Goal: Book appointment/travel/reservation

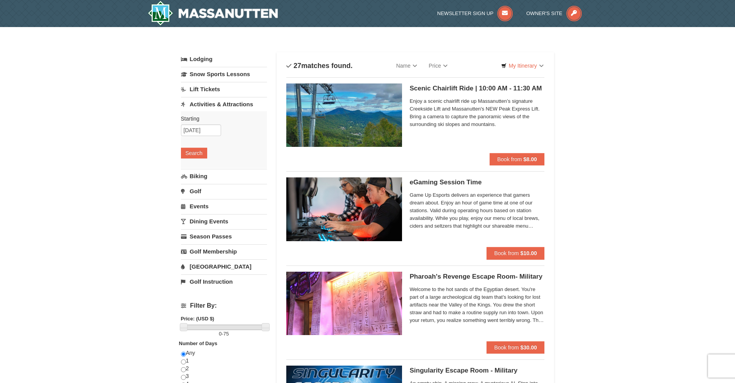
click at [422, 90] on h5 "Scenic Chairlift Ride | 10:00 AM - 11:30 AM Massanutten Scenic Chairlift Rides" at bounding box center [477, 89] width 135 height 8
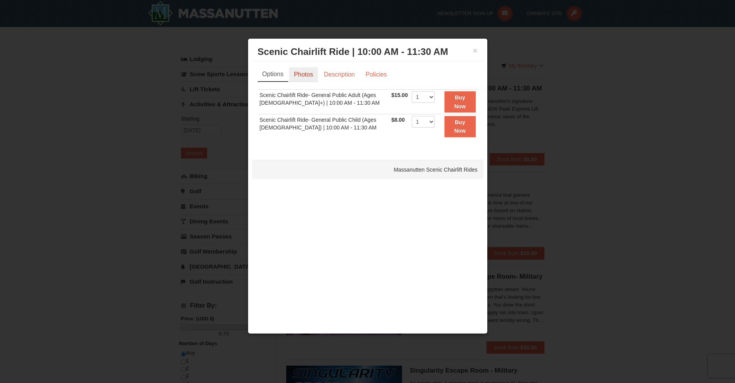
click at [303, 75] on link "Photos" at bounding box center [303, 74] width 29 height 15
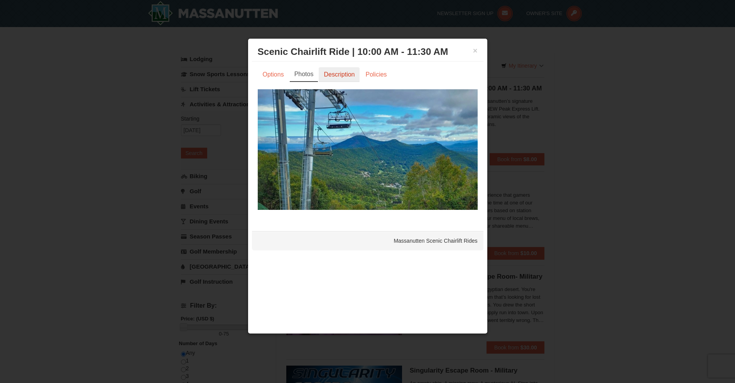
click at [330, 75] on link "Description" at bounding box center [339, 74] width 41 height 15
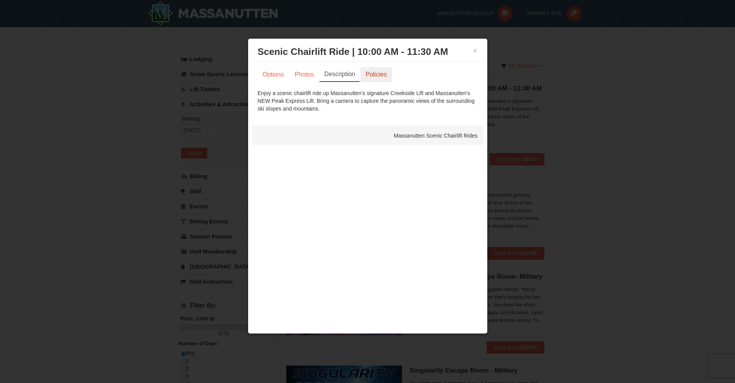
click at [375, 75] on link "Policies" at bounding box center [376, 74] width 31 height 15
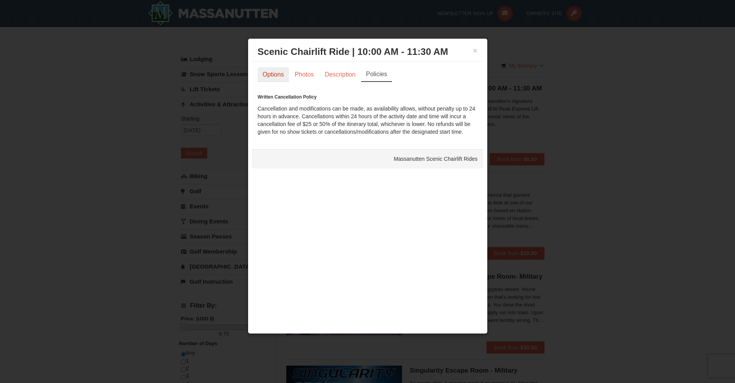
click at [271, 73] on link "Options" at bounding box center [273, 74] width 31 height 15
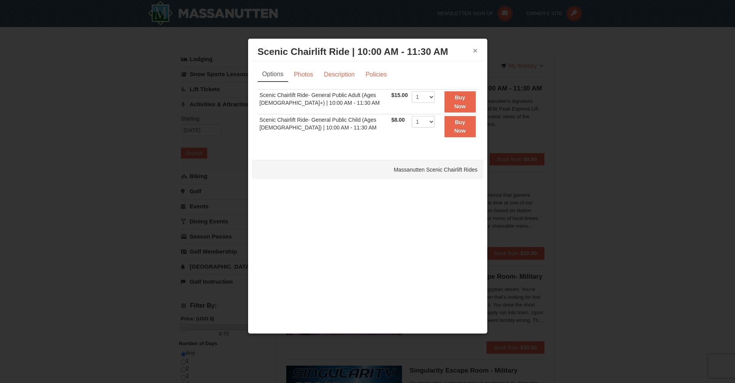
click at [475, 48] on button "×" at bounding box center [475, 51] width 5 height 8
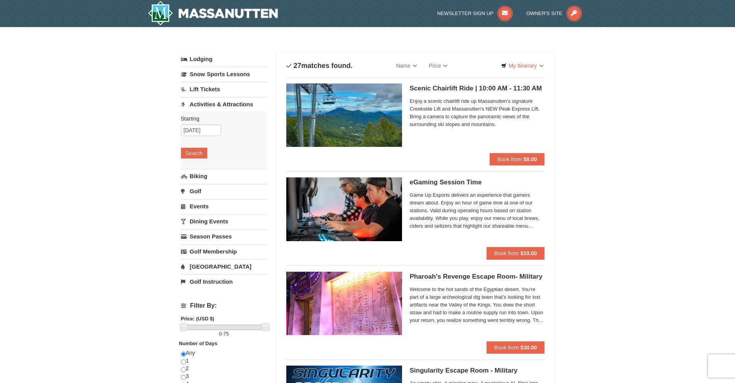
click at [459, 85] on h5 "Scenic Chairlift Ride | 10:00 AM - 11:30 AM Massanutten Scenic Chairlift Rides" at bounding box center [477, 89] width 135 height 8
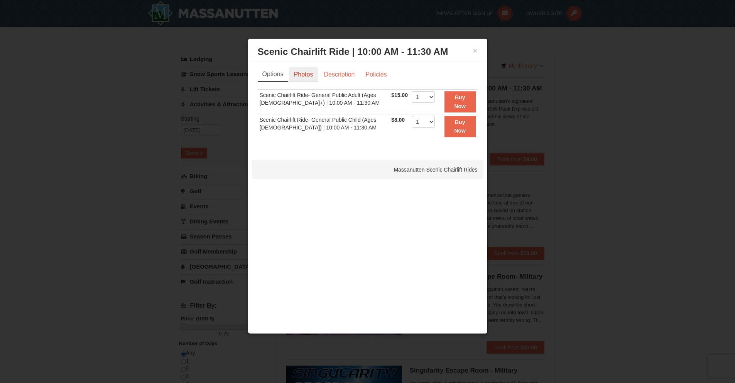
click at [297, 76] on link "Photos" at bounding box center [303, 74] width 29 height 15
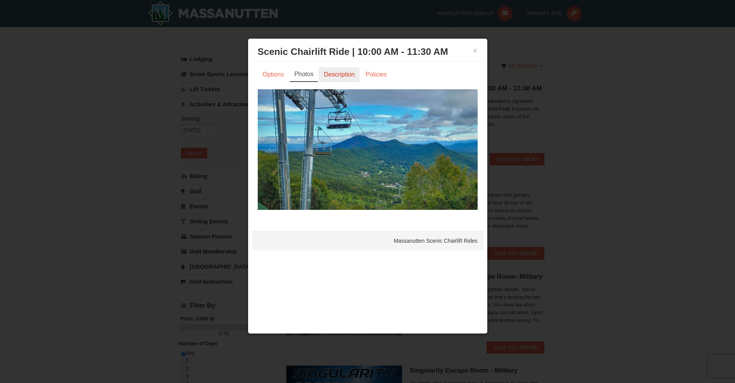
click at [342, 75] on link "Description" at bounding box center [339, 74] width 41 height 15
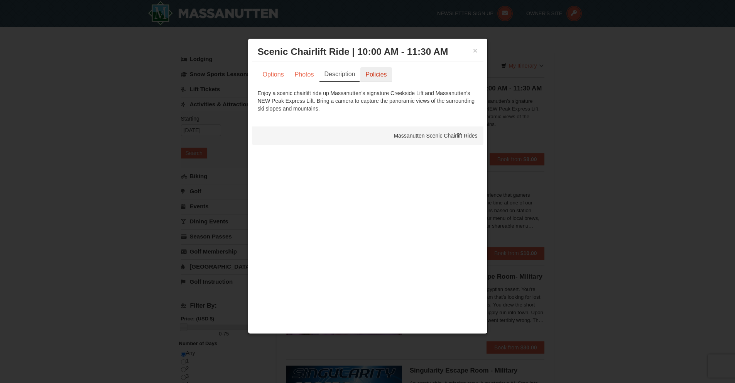
click at [372, 75] on link "Policies" at bounding box center [376, 74] width 31 height 15
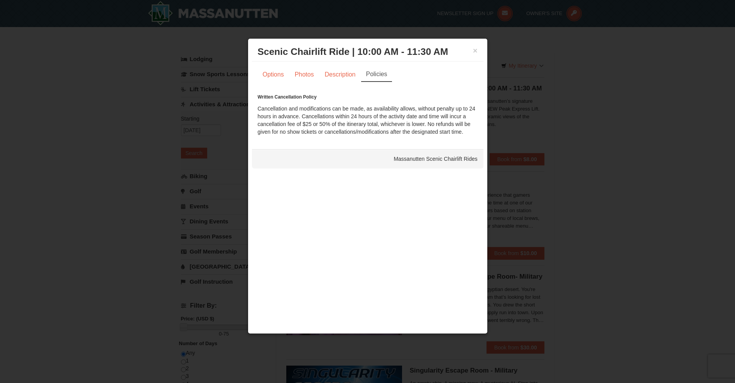
click at [77, 137] on div at bounding box center [367, 191] width 735 height 383
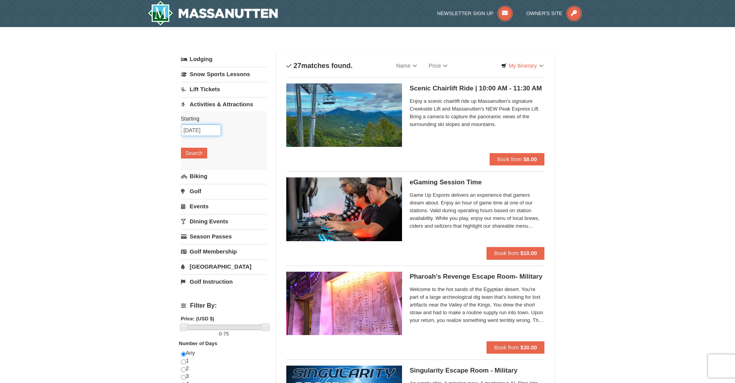
click at [216, 131] on input "10/19/2025" at bounding box center [201, 130] width 40 height 12
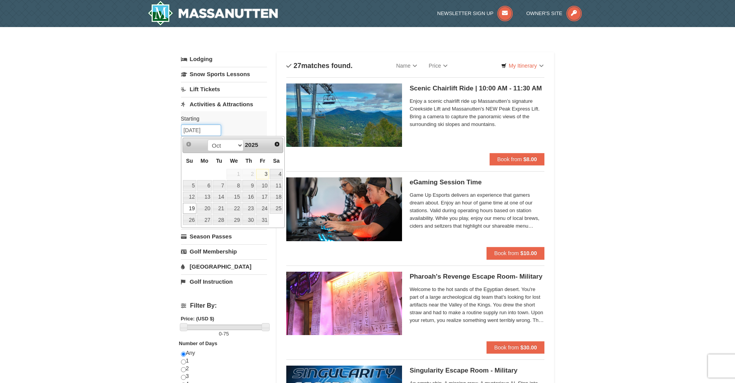
click at [216, 131] on input "10/19/2025" at bounding box center [201, 130] width 40 height 12
click at [250, 208] on link "23" at bounding box center [248, 208] width 13 height 11
type input "10/23/2025"
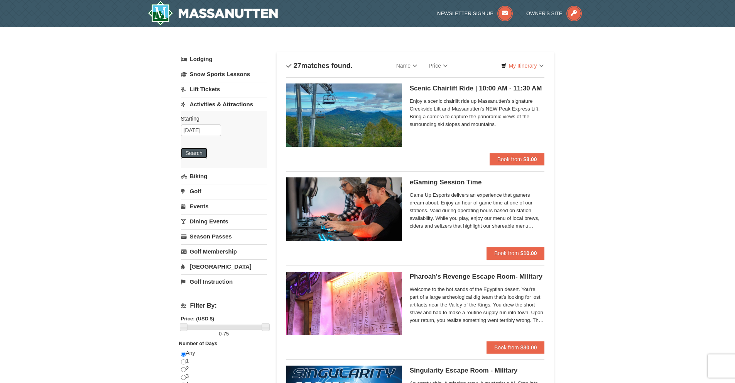
click at [197, 151] on button "Search" at bounding box center [194, 152] width 26 height 11
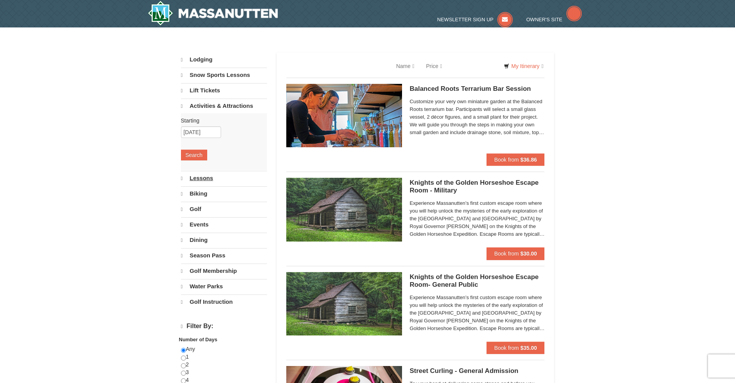
select select "10"
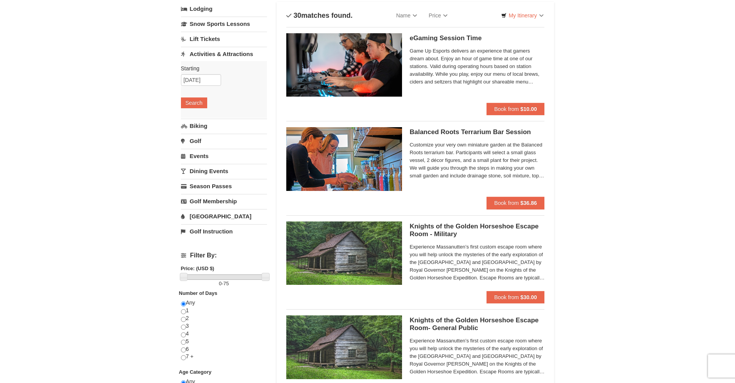
scroll to position [39, 0]
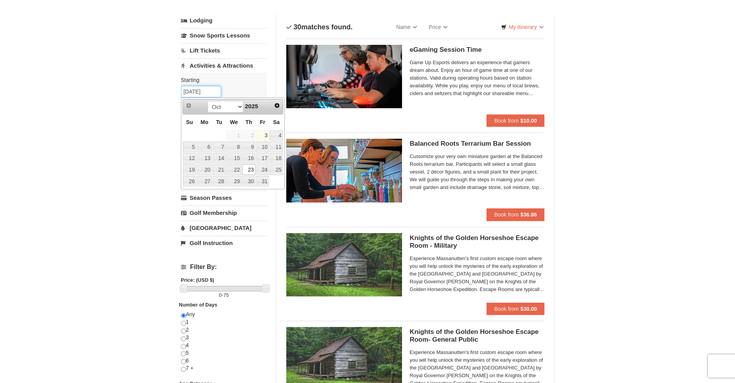
drag, startPoint x: 213, startPoint y: 92, endPoint x: 171, endPoint y: 92, distance: 42.1
click at [204, 169] on link "20" at bounding box center [204, 169] width 15 height 11
type input "[DATE]"
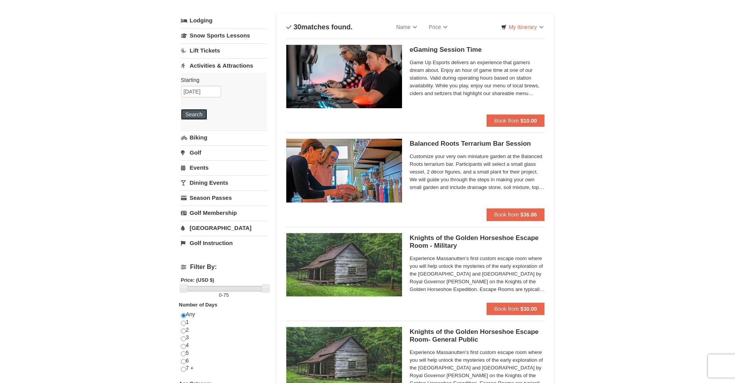
click at [194, 110] on button "Search" at bounding box center [194, 114] width 26 height 11
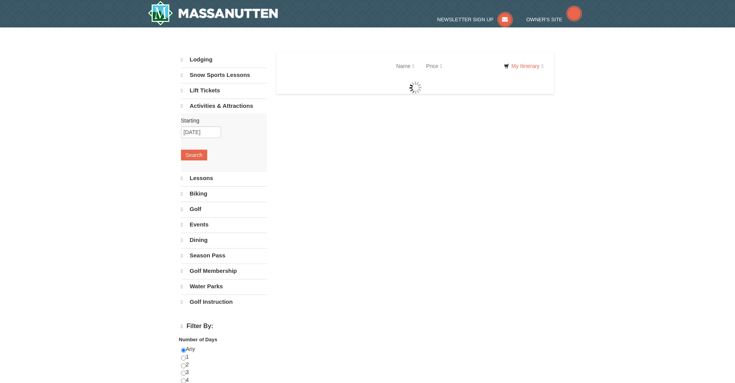
select select "10"
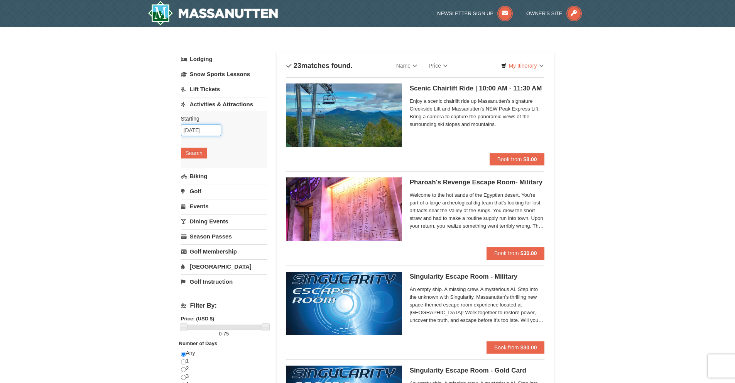
click at [212, 128] on input "[DATE]" at bounding box center [201, 130] width 40 height 12
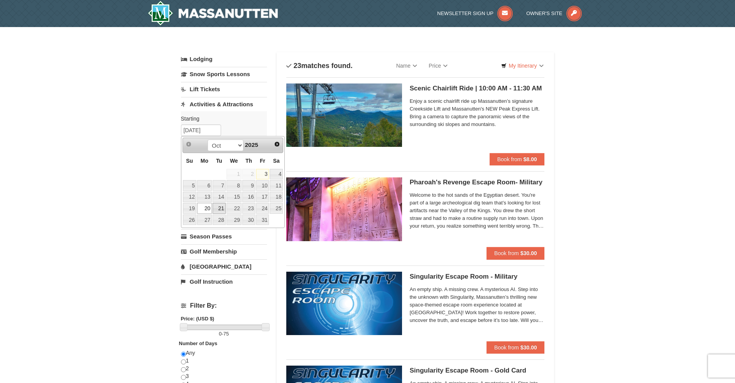
click at [220, 204] on link "21" at bounding box center [219, 208] width 13 height 11
type input "[DATE]"
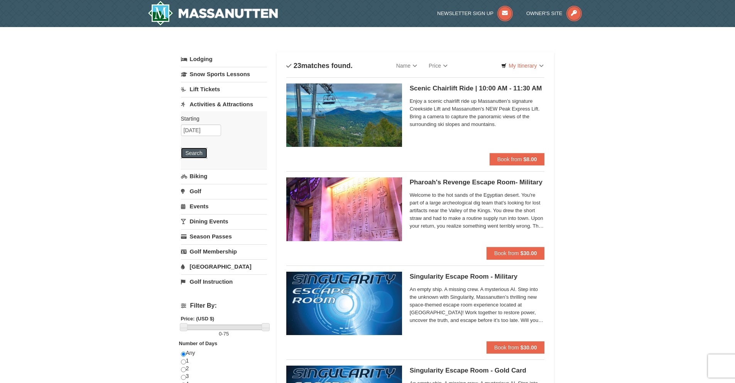
click at [194, 149] on button "Search" at bounding box center [194, 152] width 26 height 11
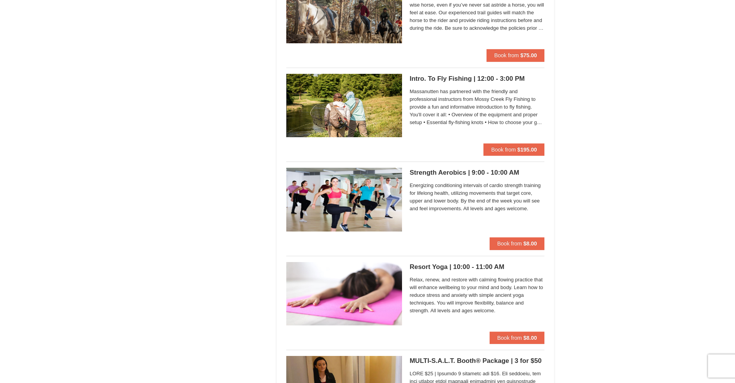
scroll to position [656, 0]
